Goal: Task Accomplishment & Management: Use online tool/utility

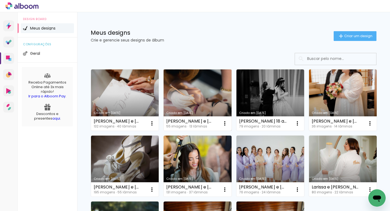
click at [190, 99] on link "Criado em [DATE]" at bounding box center [197, 99] width 68 height 61
click at [0, 0] on neon-animated-pages "Confirmar Cancelar" at bounding box center [0, 0] width 0 height 0
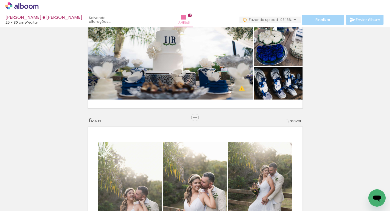
scroll to position [644, 0]
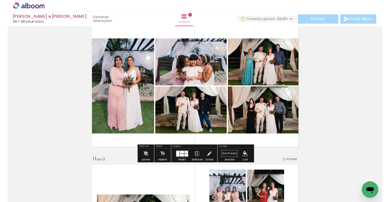
scroll to position [1326, 0]
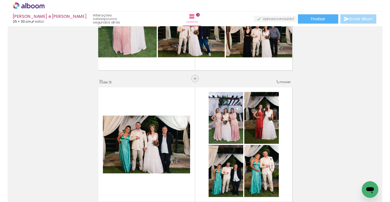
scroll to position [1435, 0]
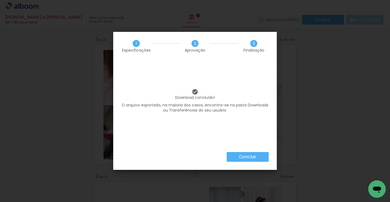
click at [0, 0] on slot "Concluir" at bounding box center [0, 0] width 0 height 0
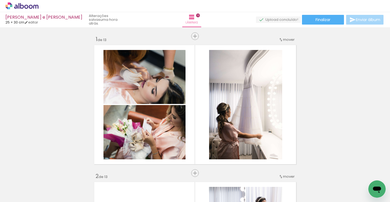
click at [89, 4] on div "› Editor de álbum" at bounding box center [195, 6] width 390 height 12
